Goal: Task Accomplishment & Management: Complete application form

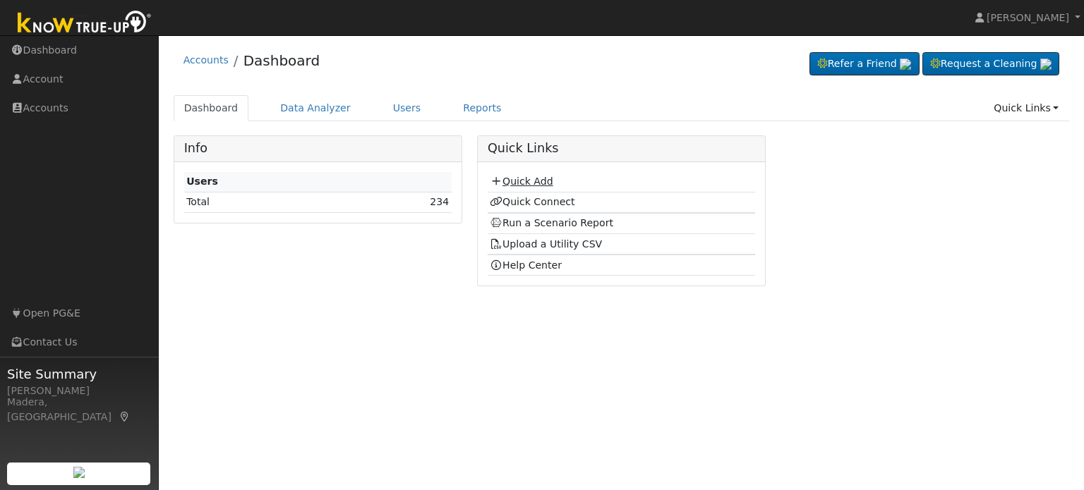
click at [528, 180] on link "Quick Add" at bounding box center [521, 181] width 63 height 11
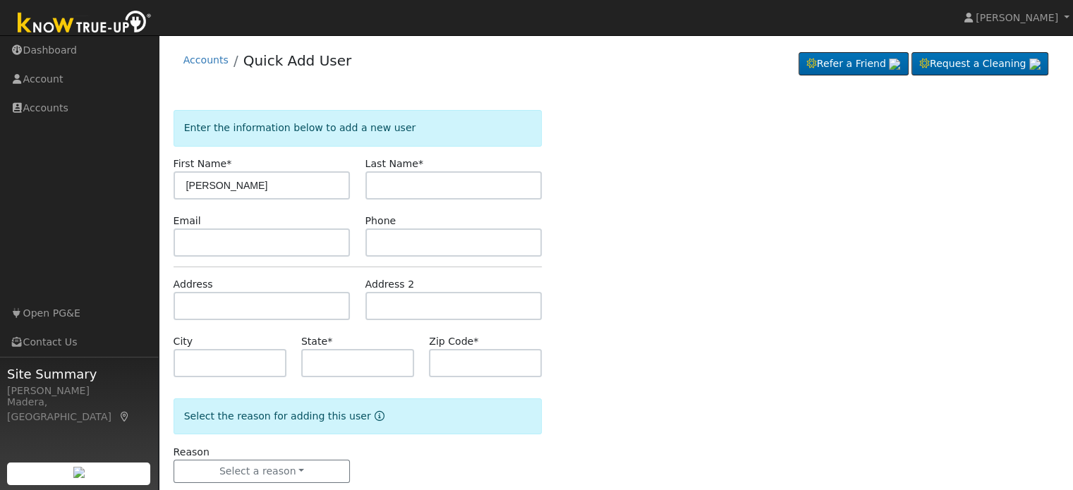
type input "[PERSON_NAME]"
type input "Persons"
click at [254, 251] on input "text" at bounding box center [262, 243] width 177 height 28
click at [252, 301] on input "text" at bounding box center [262, 306] width 177 height 28
type input "[STREET_ADDRESS]"
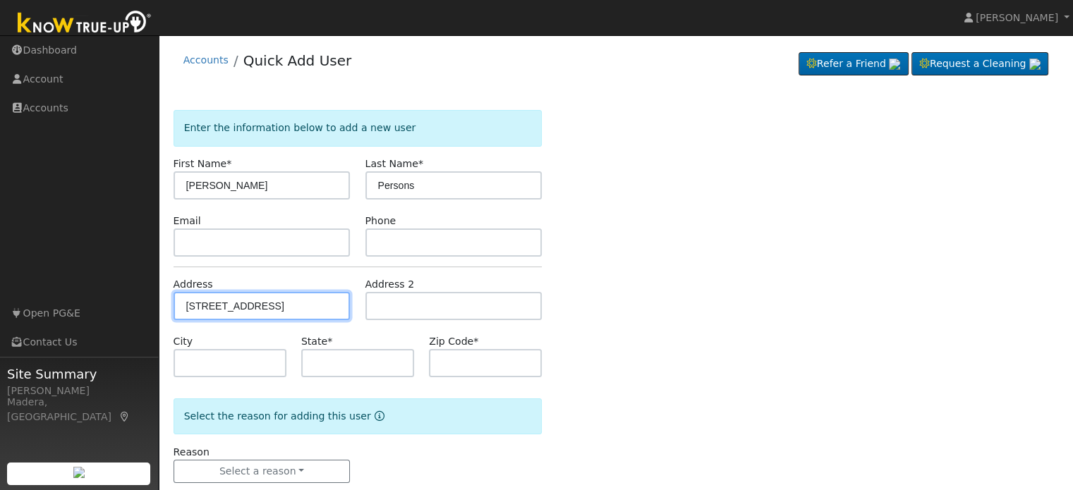
type input "Yokuts Valley"
type input "CA"
type input "93675"
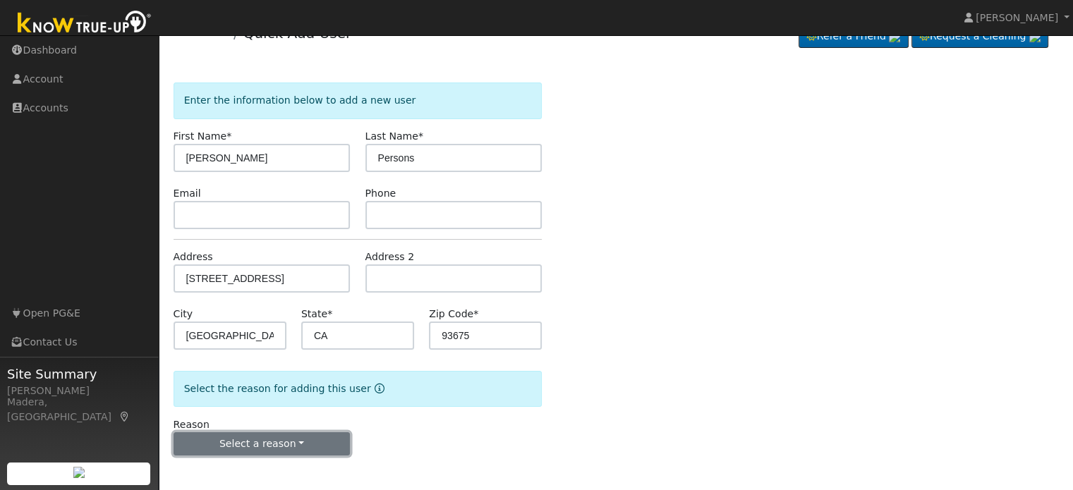
click at [291, 446] on button "Select a reason" at bounding box center [262, 445] width 177 height 24
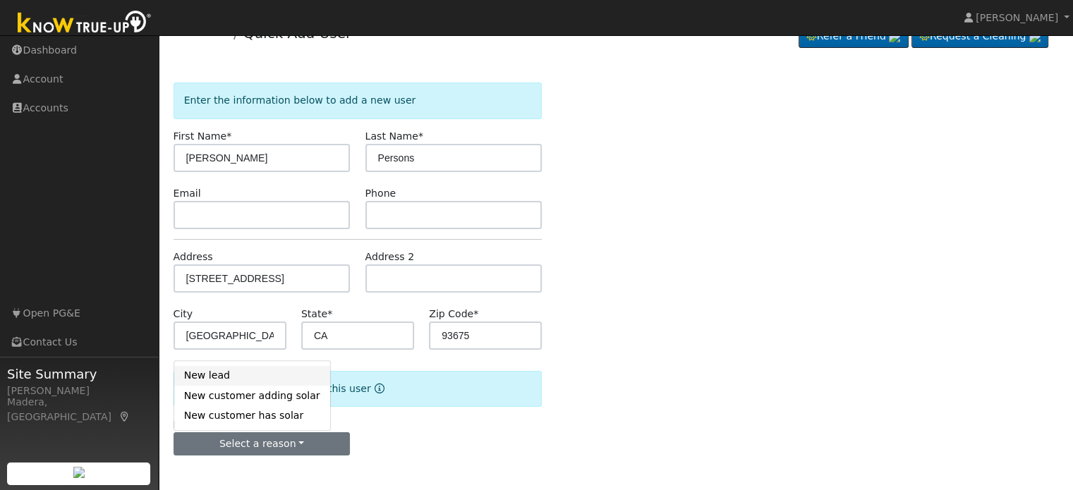
click at [234, 374] on link "New lead" at bounding box center [252, 376] width 156 height 20
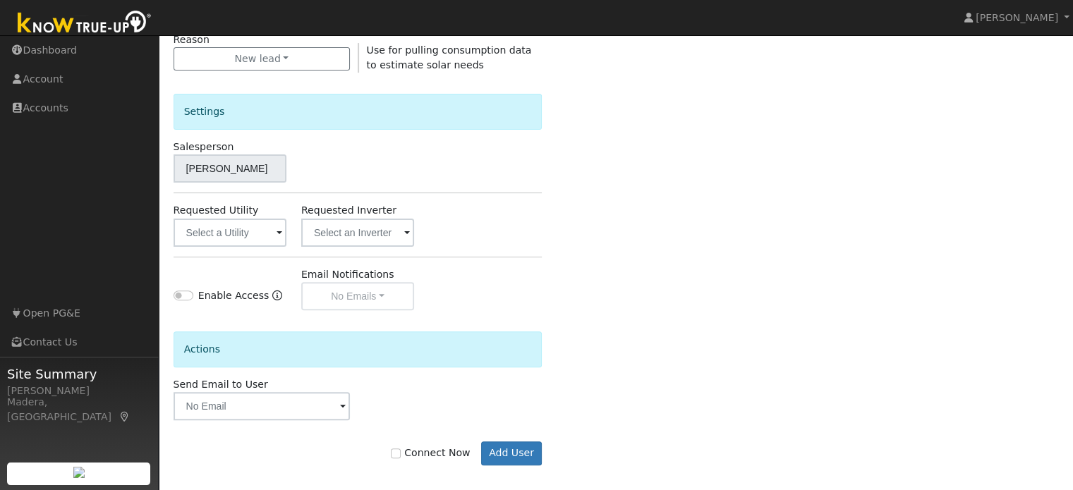
scroll to position [421, 0]
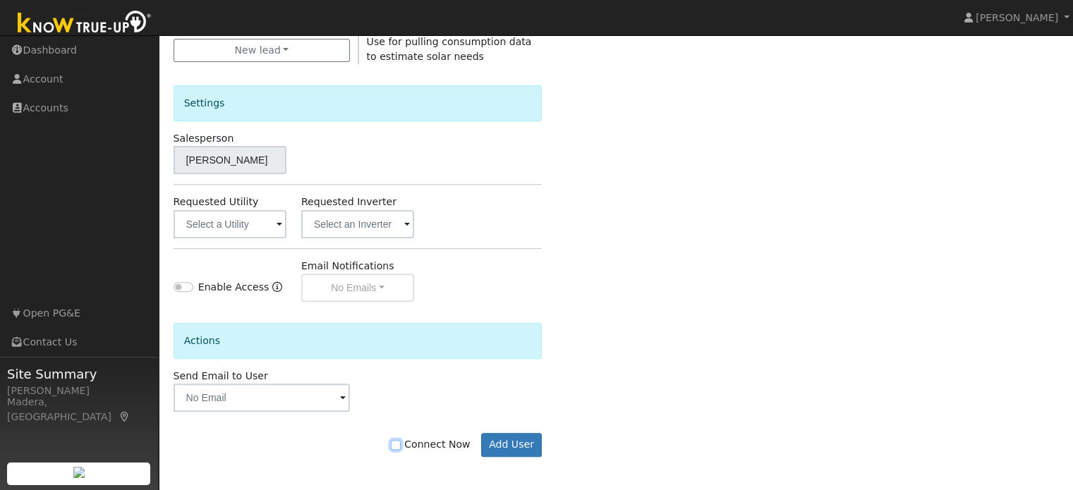
click at [401, 445] on input "Connect Now" at bounding box center [396, 445] width 10 height 10
checkbox input "true"
click at [508, 443] on button "Add User" at bounding box center [511, 445] width 61 height 24
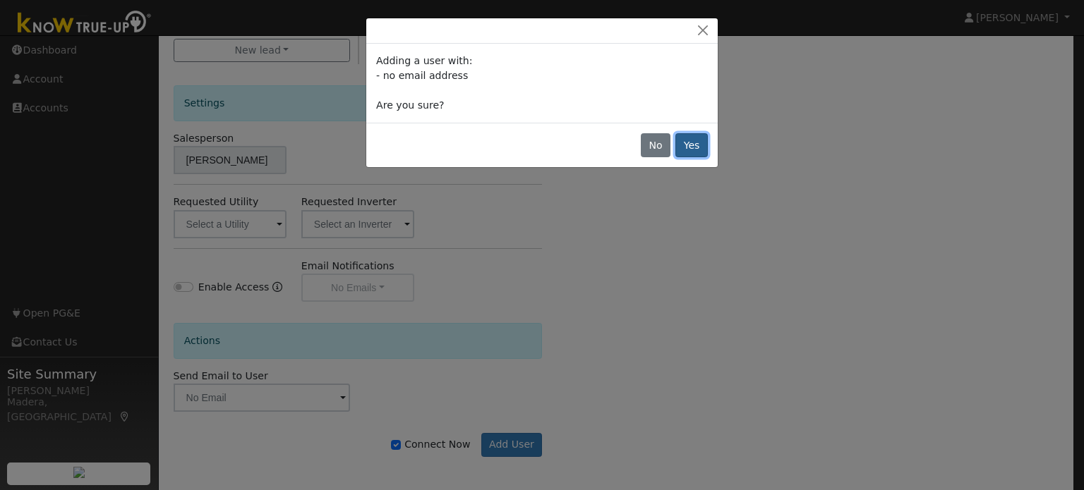
click at [685, 147] on button "Yes" at bounding box center [691, 145] width 32 height 24
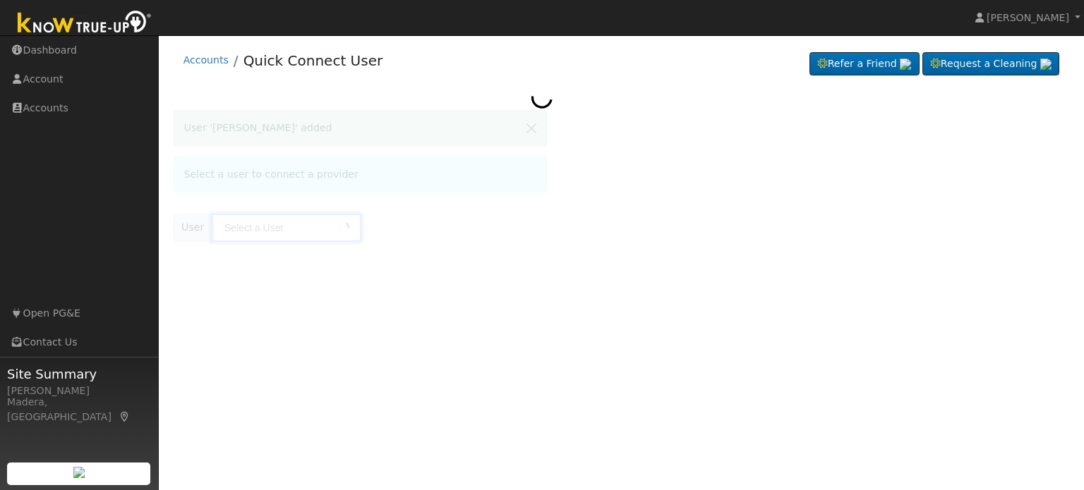
type input "[PERSON_NAME]"
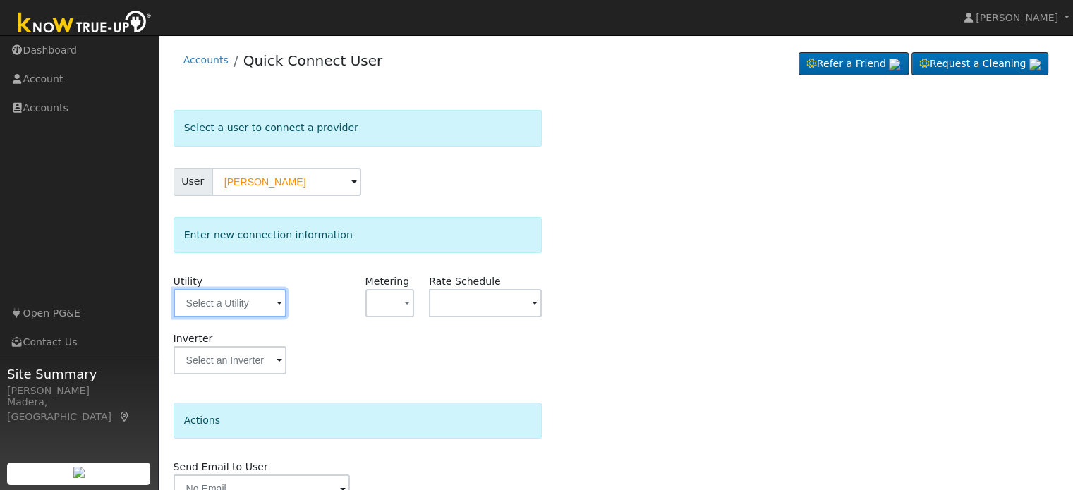
click at [212, 310] on input "text" at bounding box center [230, 303] width 113 height 28
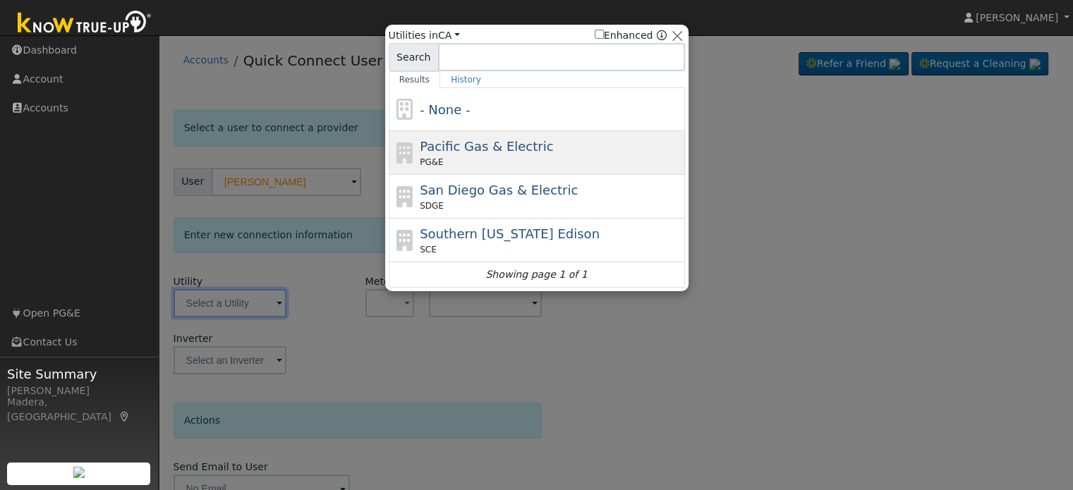
click at [463, 143] on span "Pacific Gas & Electric" at bounding box center [486, 146] width 133 height 15
type input "PG&E"
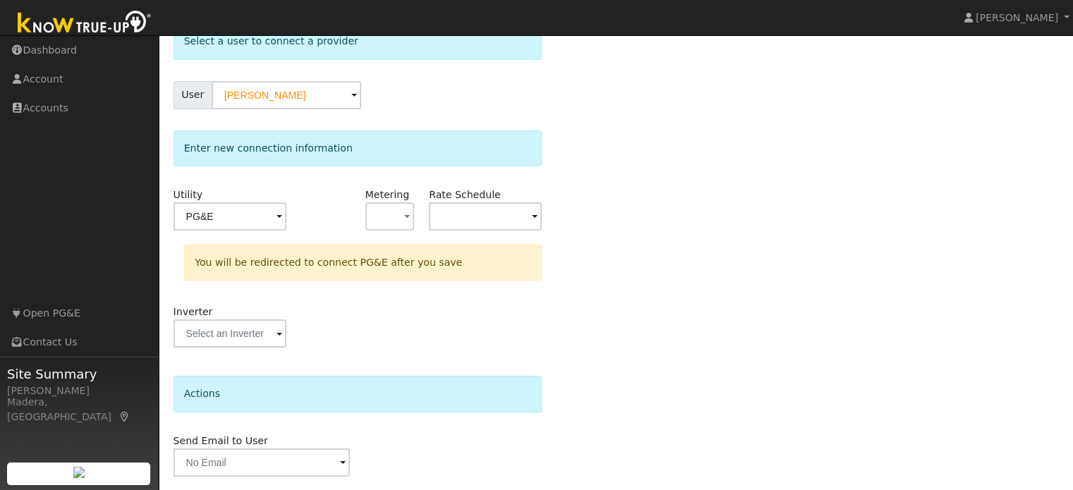
scroll to position [131, 0]
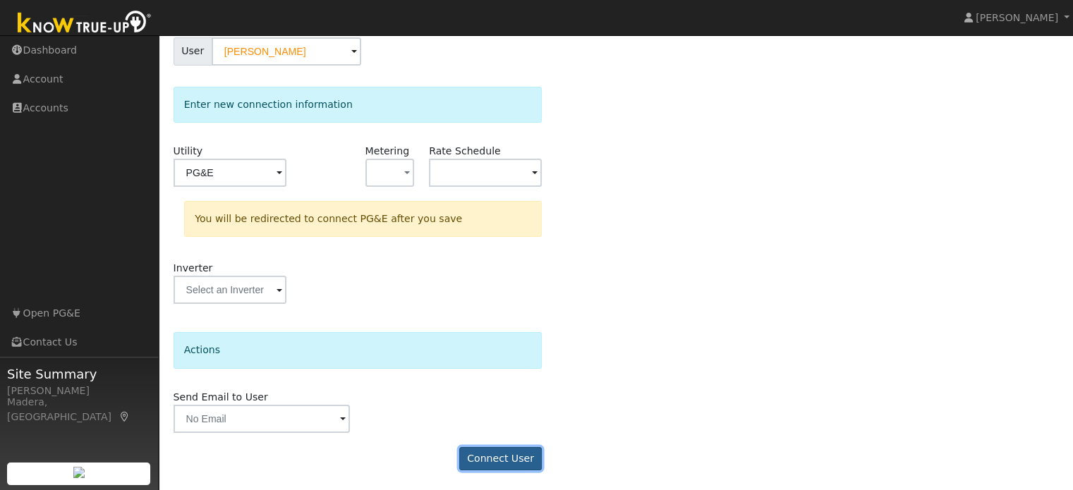
click at [508, 456] on button "Connect User" at bounding box center [500, 459] width 83 height 24
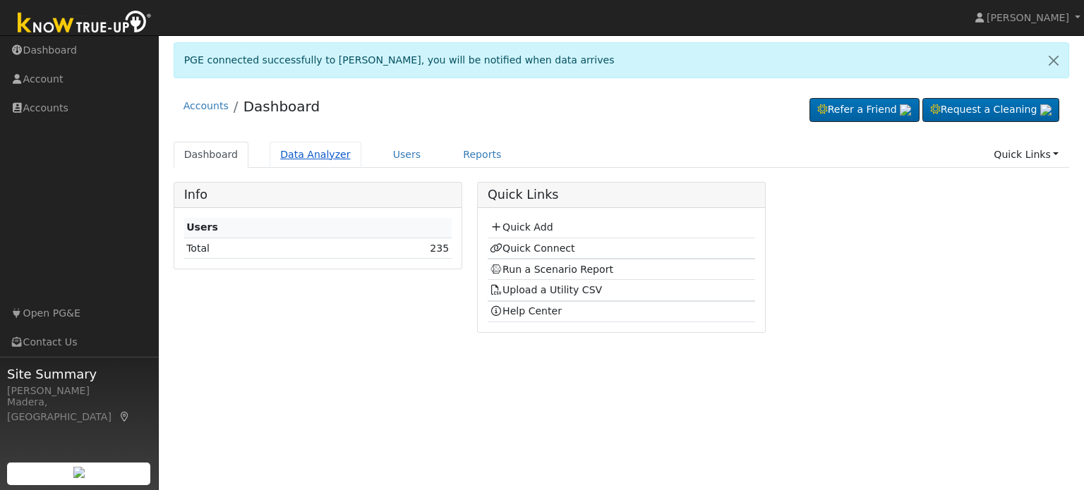
click at [309, 147] on link "Data Analyzer" at bounding box center [316, 155] width 92 height 26
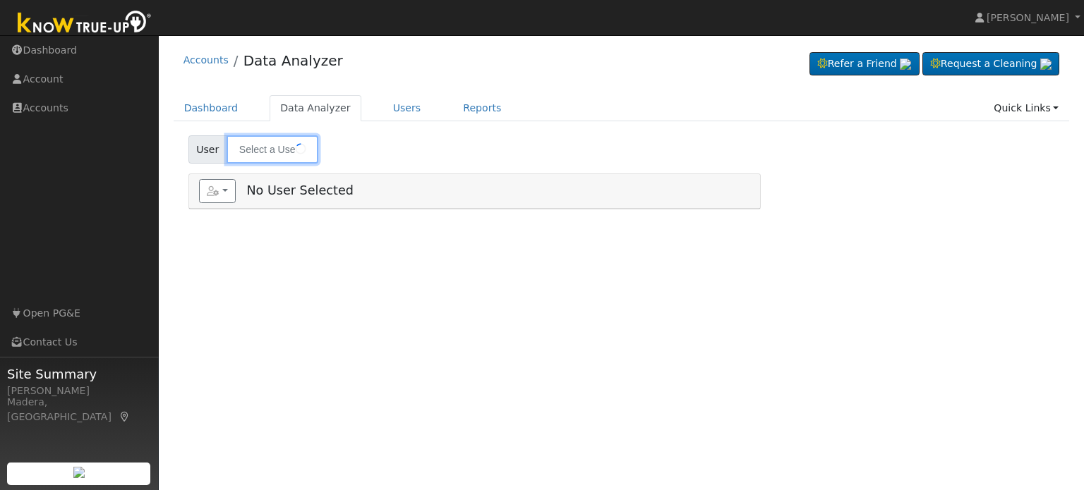
type input "[PERSON_NAME]"
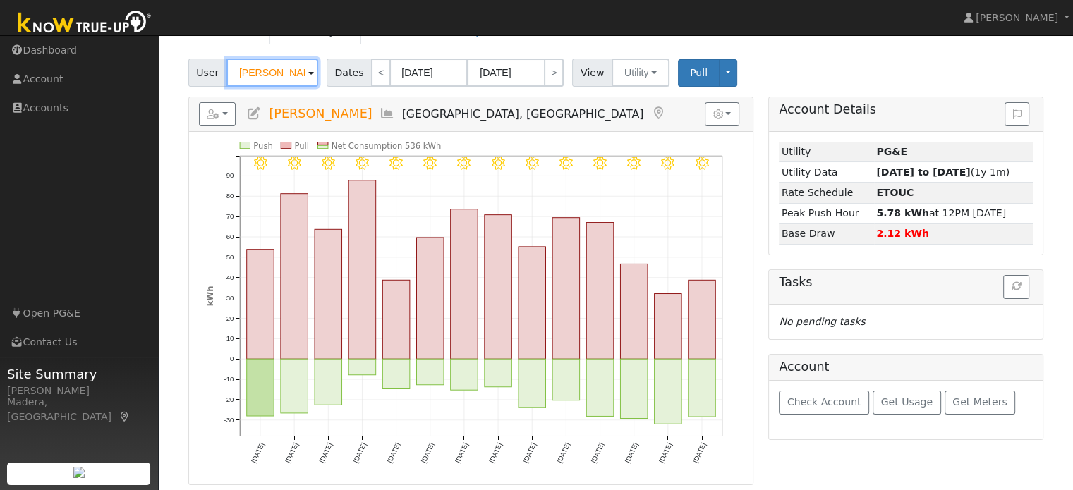
scroll to position [76, 0]
click at [899, 392] on button "Get Usage" at bounding box center [907, 404] width 68 height 24
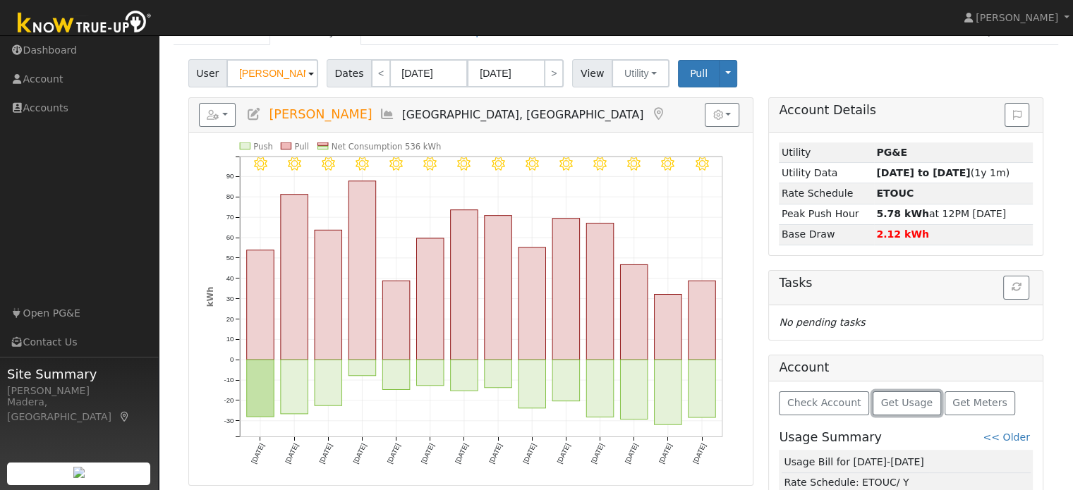
scroll to position [0, 0]
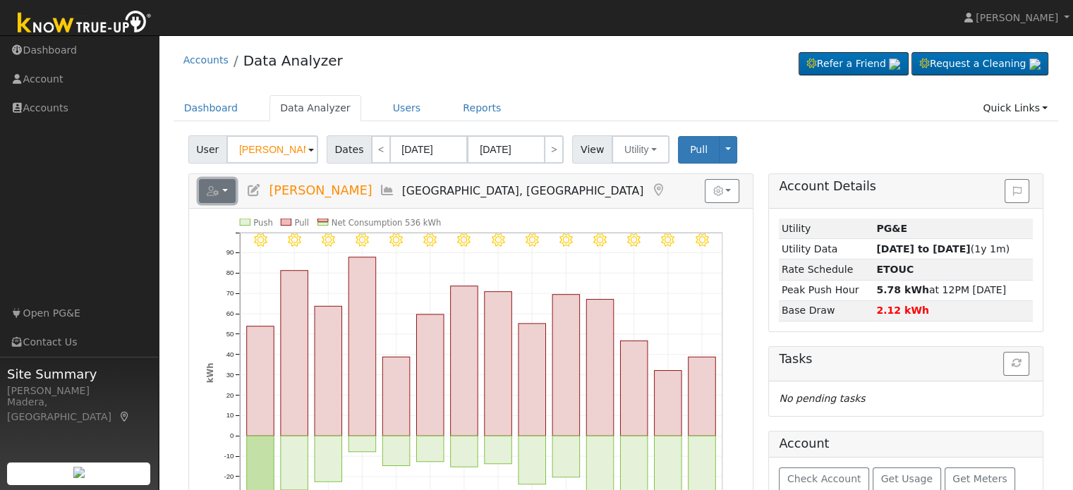
click at [222, 186] on button "button" at bounding box center [217, 191] width 37 height 24
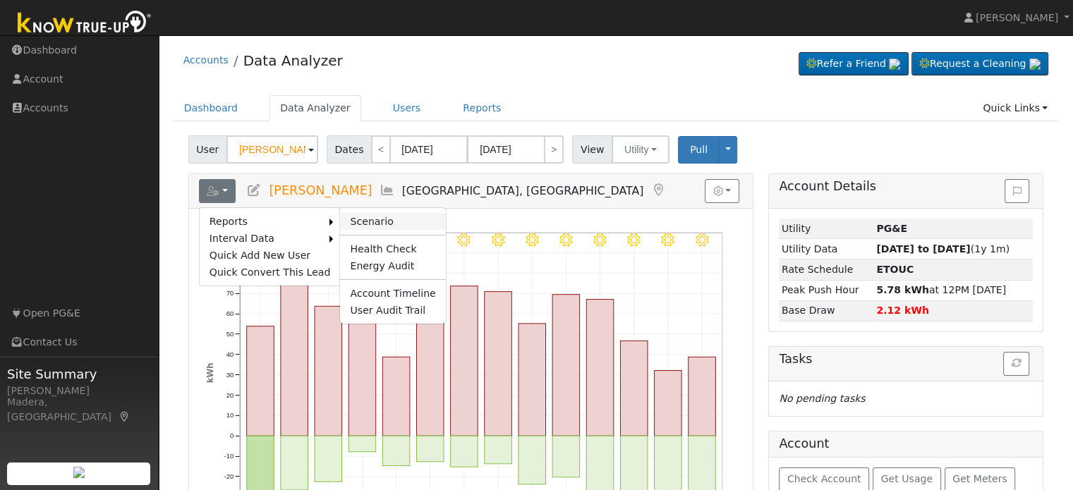
click at [347, 218] on link "Scenario" at bounding box center [392, 221] width 105 height 17
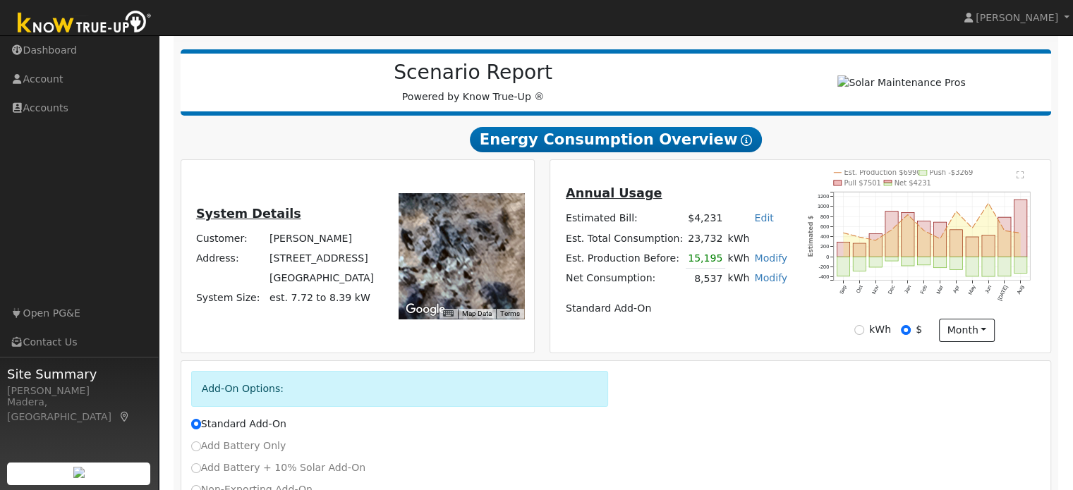
scroll to position [163, 0]
click at [303, 283] on td "[GEOGRAPHIC_DATA]" at bounding box center [321, 278] width 109 height 20
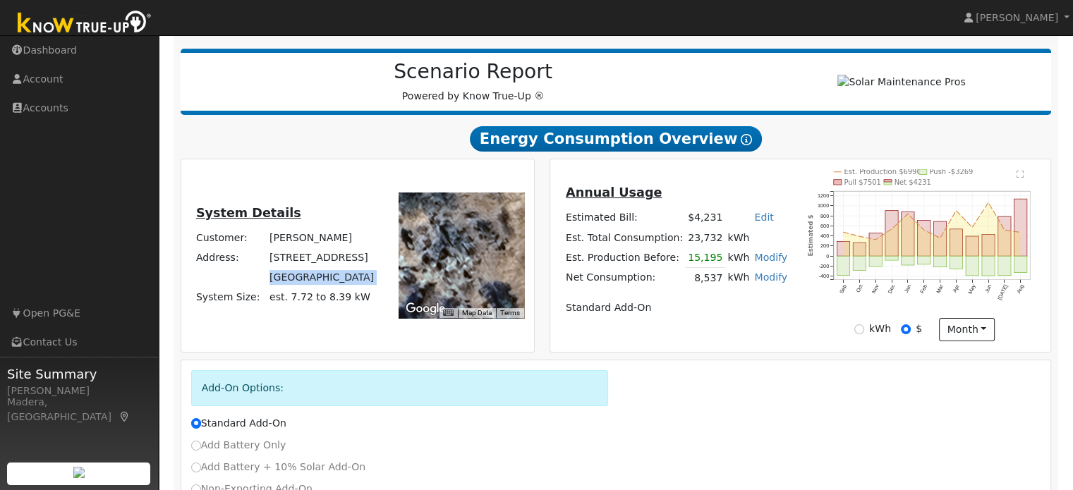
click at [303, 283] on td "[GEOGRAPHIC_DATA]" at bounding box center [321, 278] width 109 height 20
click at [292, 265] on td "[STREET_ADDRESS]" at bounding box center [321, 258] width 109 height 20
copy td "[STREET_ADDRESS]"
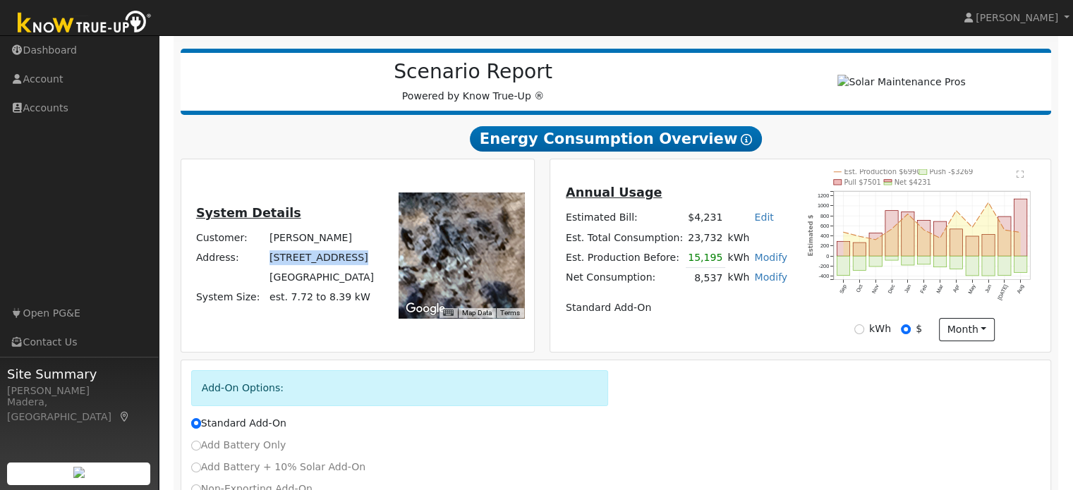
scroll to position [272, 0]
